Goal: Use online tool/utility: Utilize a website feature to perform a specific function

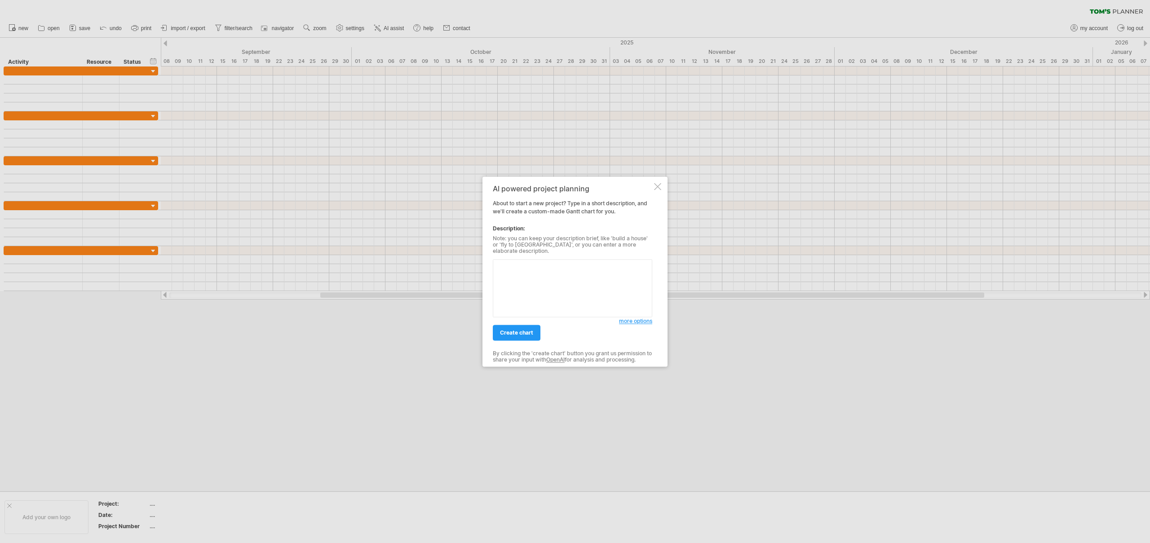
click at [545, 284] on textarea at bounding box center [572, 288] width 159 height 58
type textarea "Project: Business Transformation (TAM → Cash) [DATE]–[DATE] | Discovery (Collec…"
click at [532, 331] on span "create chart" at bounding box center [516, 332] width 33 height 7
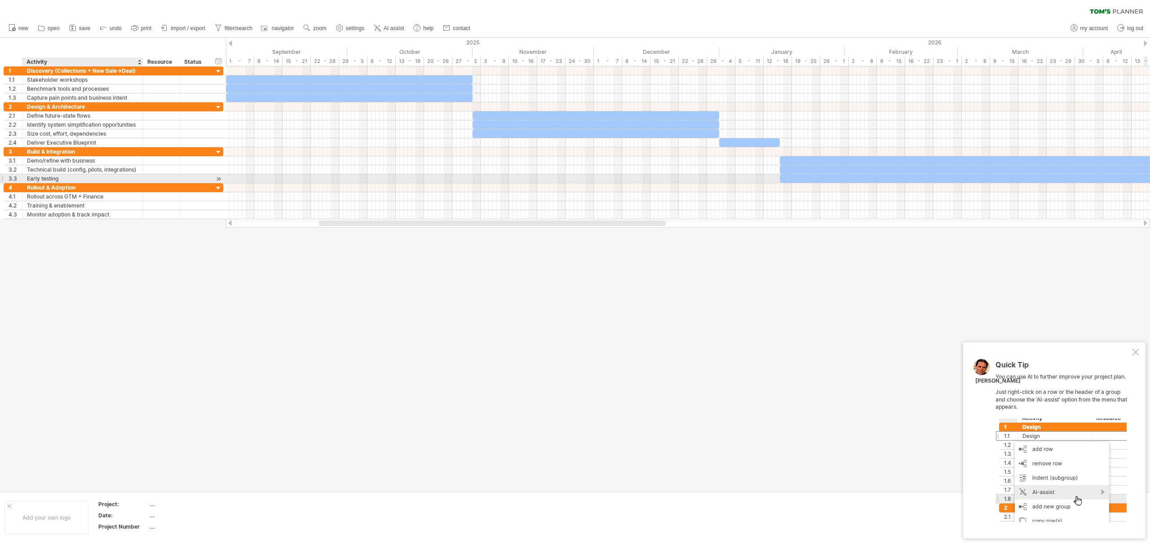
click at [60, 177] on div "Early testing" at bounding box center [82, 178] width 111 height 9
click at [409, 26] on ul "new open" at bounding box center [239, 28] width 470 height 19
click at [399, 28] on span "AI assist" at bounding box center [394, 28] width 20 height 6
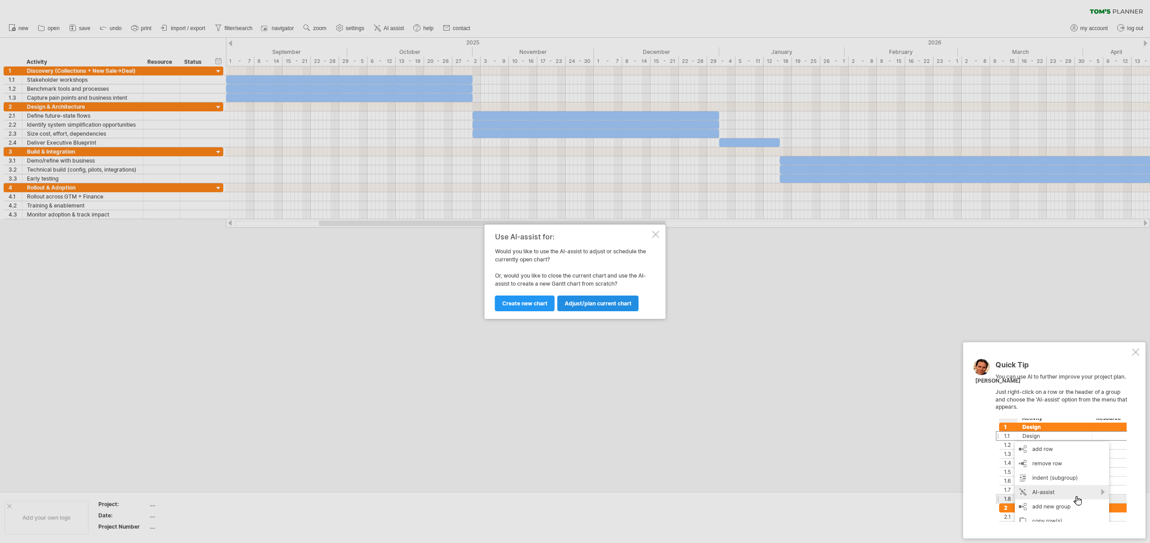
click at [603, 305] on span "Adjust/plan current chart" at bounding box center [598, 303] width 67 height 7
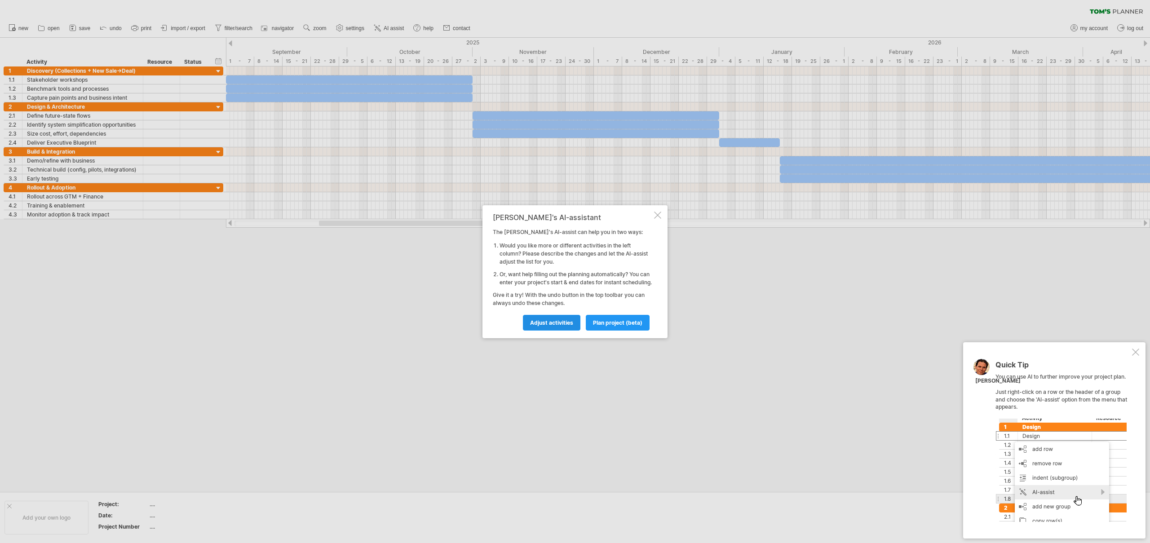
click at [567, 326] on span "Adjust activities" at bounding box center [551, 322] width 43 height 7
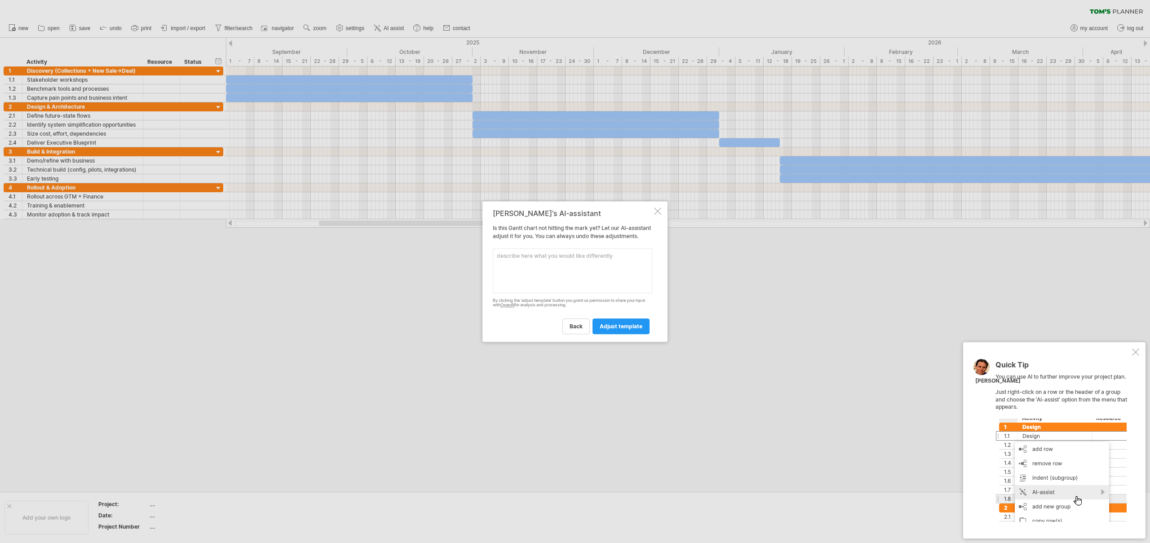
click at [566, 272] on textarea at bounding box center [572, 270] width 159 height 45
type textarea "Under Build and Integration I need to add another task that mentions "Start dis…"
click at [616, 330] on span "adjust template" at bounding box center [621, 326] width 43 height 7
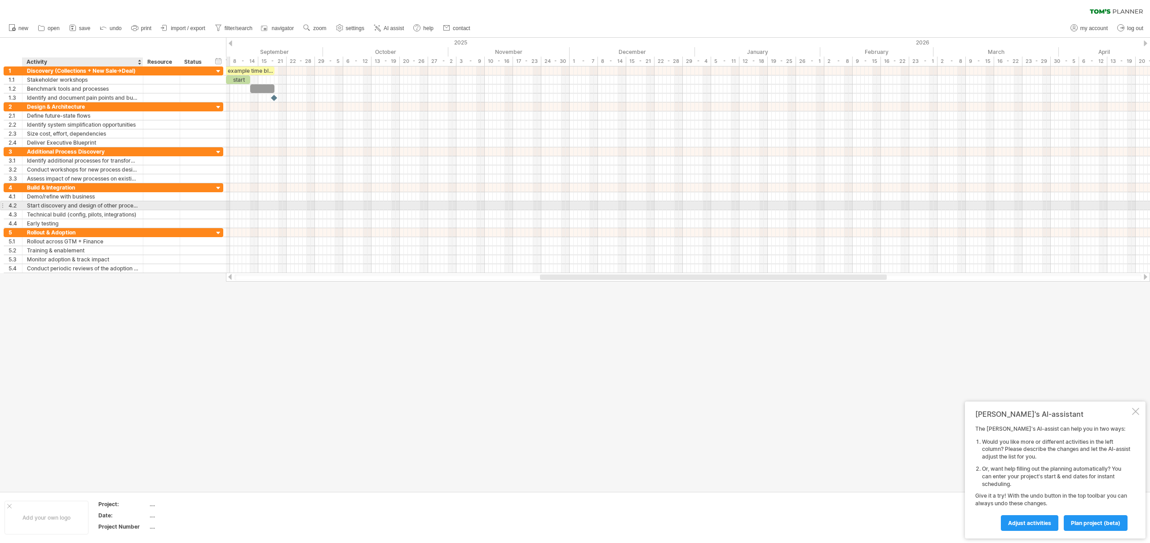
click at [57, 205] on div "Start discovery and design of other processes in the TAM-Cash transformation" at bounding box center [82, 205] width 111 height 9
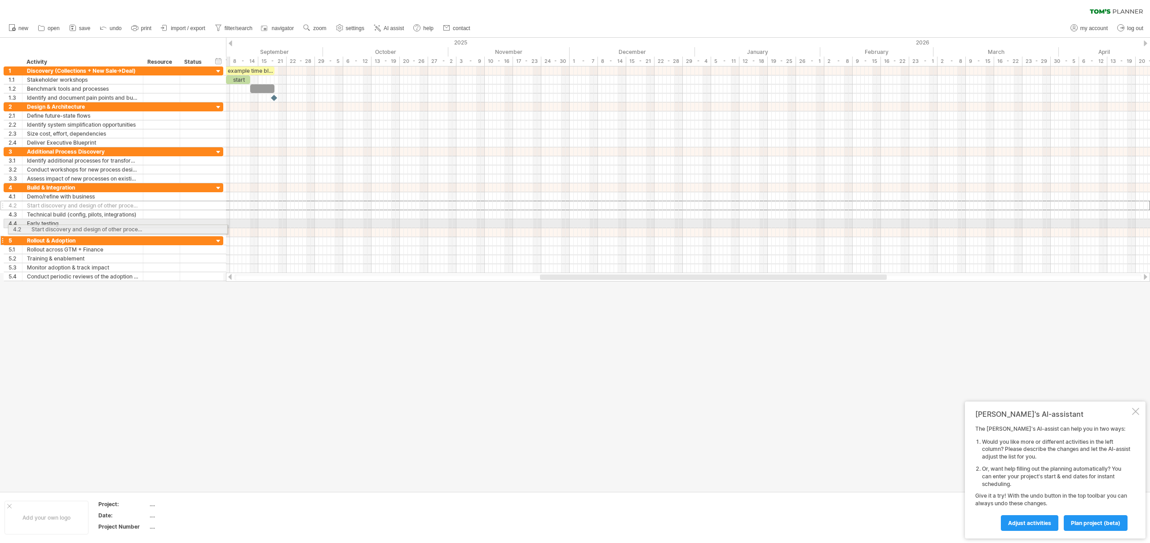
drag, startPoint x: 2, startPoint y: 205, endPoint x: 4, endPoint y: 228, distance: 22.6
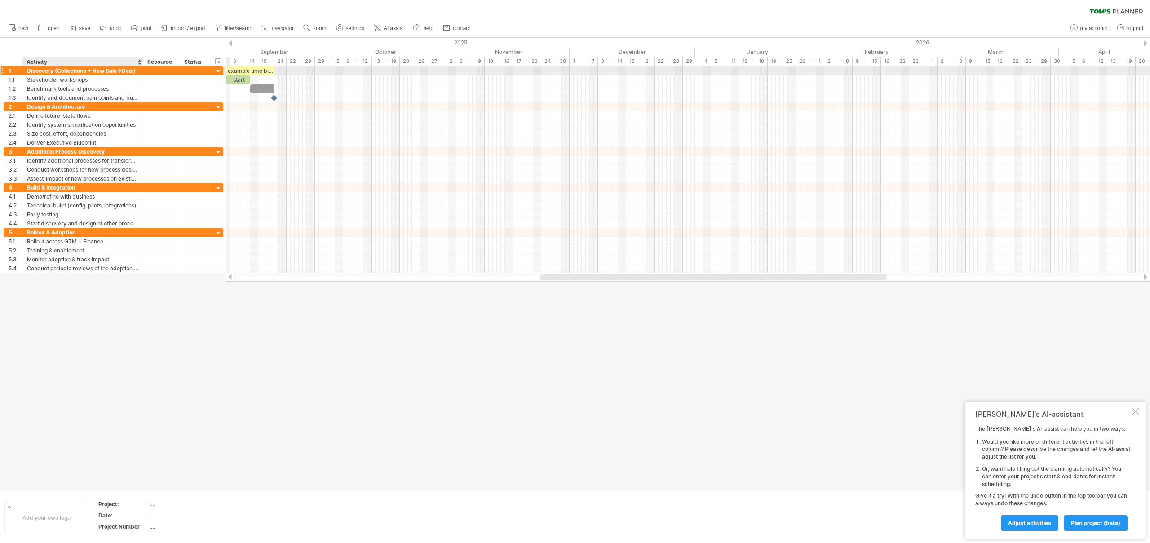
click at [112, 73] on div "Discovery (Collections + New Sale→Deal)" at bounding box center [82, 70] width 111 height 9
click at [217, 72] on div at bounding box center [218, 71] width 9 height 9
click at [417, 325] on div at bounding box center [575, 265] width 1150 height 454
